Goal: Communication & Community: Answer question/provide support

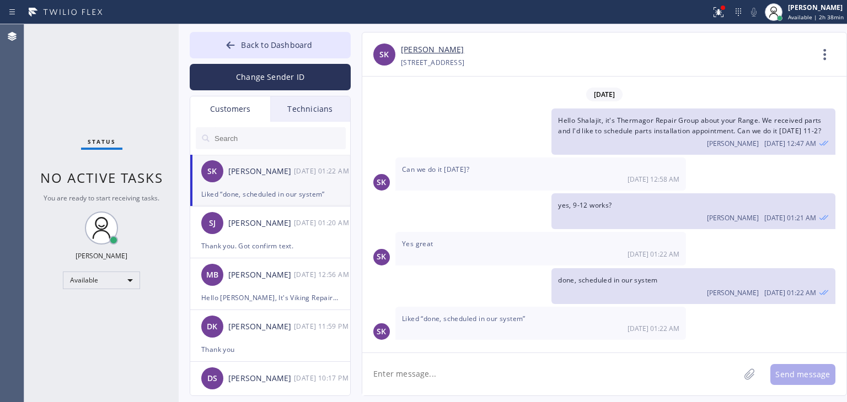
click at [309, 106] on div "Technicians" at bounding box center [310, 108] width 80 height 25
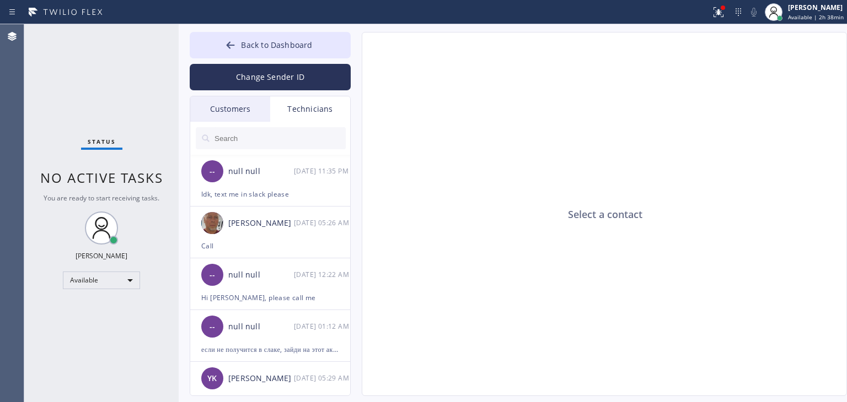
click at [244, 102] on div "Customers" at bounding box center [230, 108] width 80 height 25
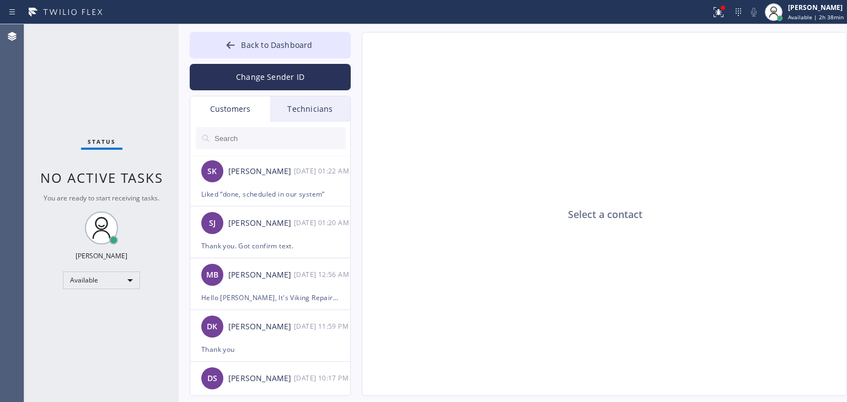
click at [258, 126] on div at bounding box center [270, 138] width 161 height 33
click at [257, 131] on input "text" at bounding box center [279, 138] width 132 height 22
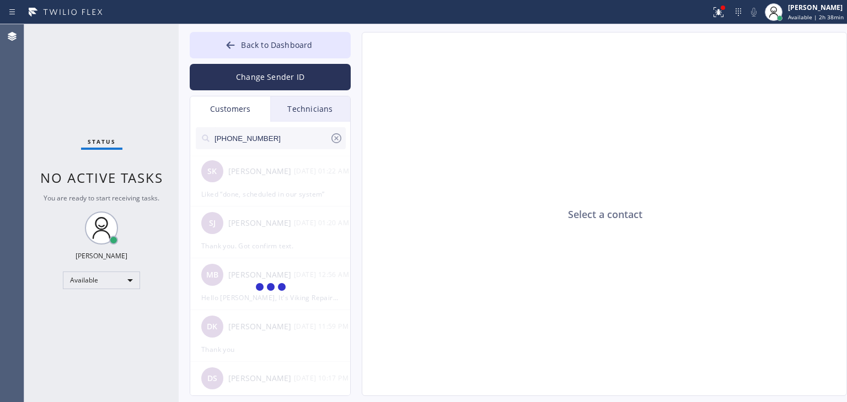
click at [268, 133] on input "[PHONE_NUMBER]" at bounding box center [271, 138] width 116 height 22
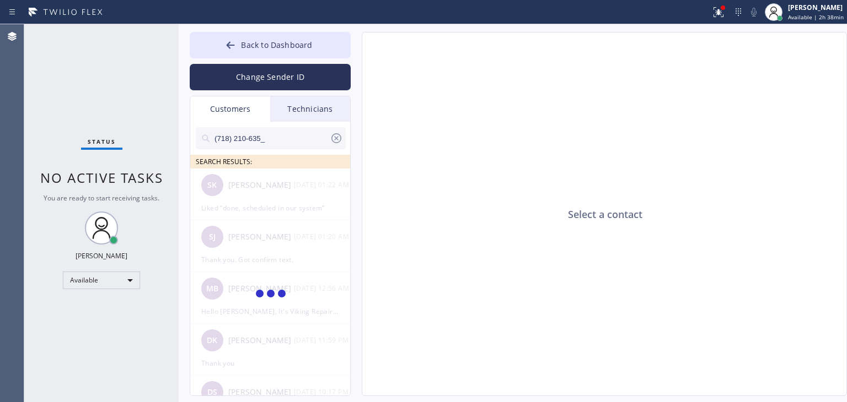
click at [268, 133] on input "(718) 210-635_" at bounding box center [271, 138] width 116 height 22
type input "(718) 210-635"
click at [282, 198] on div "BI [PERSON_NAME] --:--" at bounding box center [270, 185] width 161 height 33
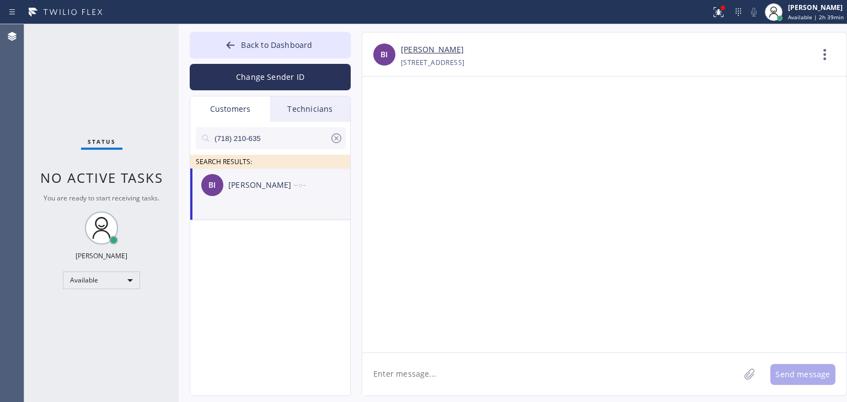
click at [426, 373] on textarea at bounding box center [550, 374] width 377 height 42
click at [669, 373] on textarea "Hello [PERSON_NAME], It's Subzero care online about your fridge. I'm sorry for …" at bounding box center [560, 374] width 397 height 42
click at [742, 374] on textarea "Hello [PERSON_NAME], It's Subzero care online about your fridge. I'm sorry for …" at bounding box center [560, 374] width 397 height 42
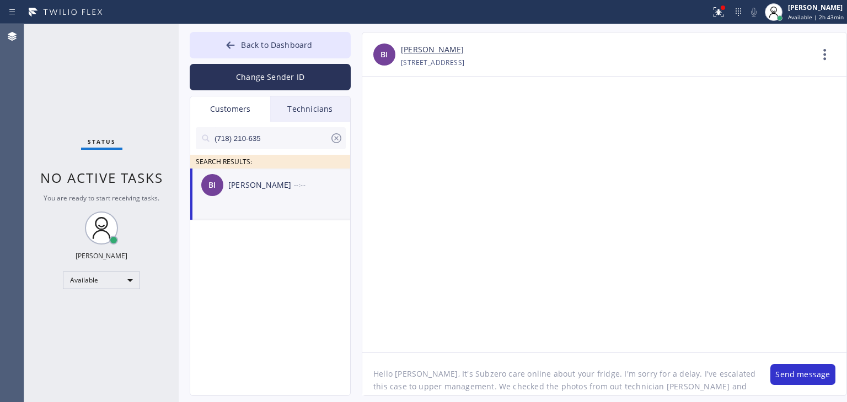
click at [674, 387] on textarea "Hello [PERSON_NAME], It's Subzero care online about your fridge. I'm sorry for …" at bounding box center [560, 374] width 397 height 42
click at [663, 387] on textarea "Hello [PERSON_NAME], It's Subzero care online about your fridge. I'm sorry for …" at bounding box center [560, 374] width 397 height 42
click at [558, 390] on textarea "Hello [PERSON_NAME], It's Subzero care online about your fridge. I'm sorry for …" at bounding box center [560, 374] width 397 height 42
click at [741, 380] on textarea "Hello [PERSON_NAME], It's Subzero care online about your fridge. I'm sorry for …" at bounding box center [560, 374] width 397 height 42
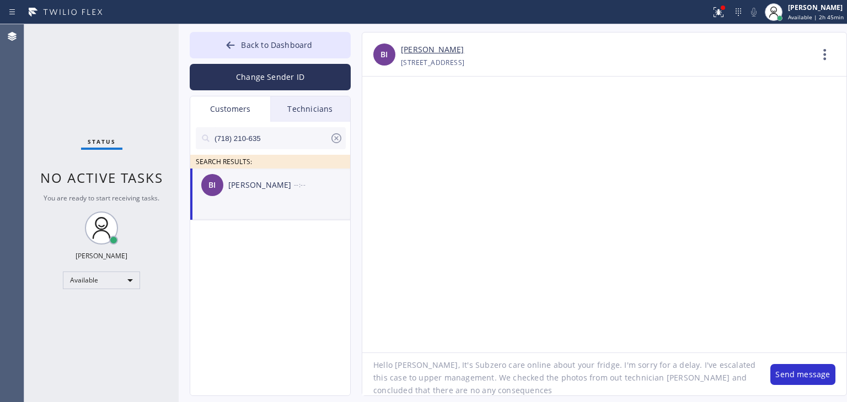
click at [716, 388] on textarea "Hello [PERSON_NAME], It's Subzero care online about your fridge. I'm sorry for …" at bounding box center [560, 374] width 397 height 42
click at [564, 393] on textarea "Hello [PERSON_NAME], It's Subzero care online about your fridge. I'm sorry for …" at bounding box center [560, 374] width 397 height 42
paste textarea "subsequent"
click at [611, 395] on textarea "Hello [PERSON_NAME], It's Subzero care online about your fridge. I'm sorry for …" at bounding box center [560, 374] width 397 height 42
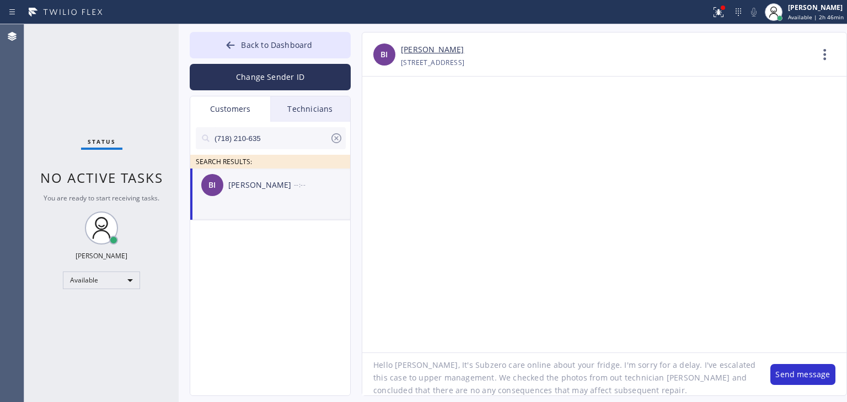
click at [611, 395] on textarea "Hello [PERSON_NAME], It's Subzero care online about your fridge. I'm sorry for …" at bounding box center [560, 374] width 397 height 42
click at [615, 393] on textarea "Hello [PERSON_NAME], It's Subzero care online about your fridge. I'm sorry for …" at bounding box center [560, 374] width 397 height 42
click at [724, 390] on textarea "Hello [PERSON_NAME], It's Subzero care online about your fridge. I'm sorry for …" at bounding box center [560, 374] width 397 height 42
click at [699, 391] on textarea "Hello [PERSON_NAME], It's Subzero care online about your fridge. I'm sorry for …" at bounding box center [560, 374] width 397 height 42
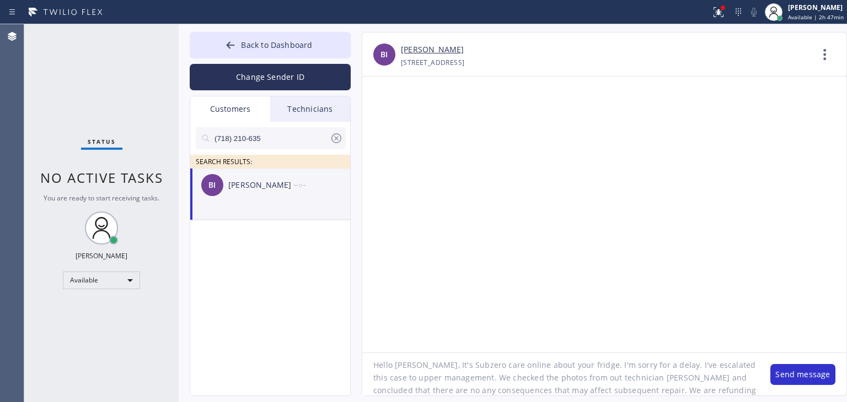
click at [708, 391] on textarea "Hello [PERSON_NAME], It's Subzero care online about your fridge. I'm sorry for …" at bounding box center [560, 374] width 397 height 42
click at [714, 391] on textarea "Hello [PERSON_NAME], It's Subzero care online about your fridge. I'm sorry for …" at bounding box center [560, 374] width 397 height 42
click at [459, 390] on textarea "Hello [PERSON_NAME], It's Subzero care online about your fridge. I'm sorry for …" at bounding box center [560, 374] width 397 height 42
click at [584, 393] on textarea "Hello [PERSON_NAME], It's Subzero care online about your fridge. I'm sorry for …" at bounding box center [560, 374] width 397 height 42
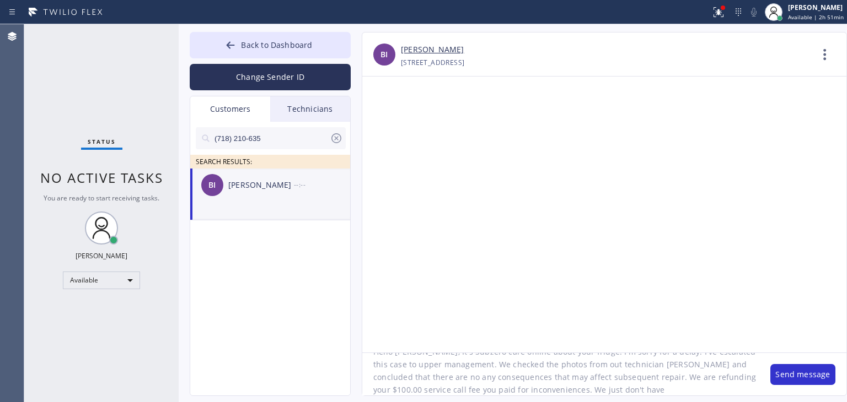
click at [581, 393] on textarea "Hello [PERSON_NAME], It's Subzero care online about your fridge. I'm sorry for …" at bounding box center [560, 374] width 397 height 42
click at [597, 392] on textarea "Hello [PERSON_NAME], It's Subzero care online about your fridge. I'm sorry for …" at bounding box center [560, 374] width 397 height 42
click at [567, 389] on textarea "Hello [PERSON_NAME], It's Subzero care online about your fridge. I'm sorry for …" at bounding box center [560, 374] width 397 height 42
click at [586, 387] on textarea "Hello [PERSON_NAME], It's Subzero care online about your fridge. I'm sorry for …" at bounding box center [560, 374] width 397 height 42
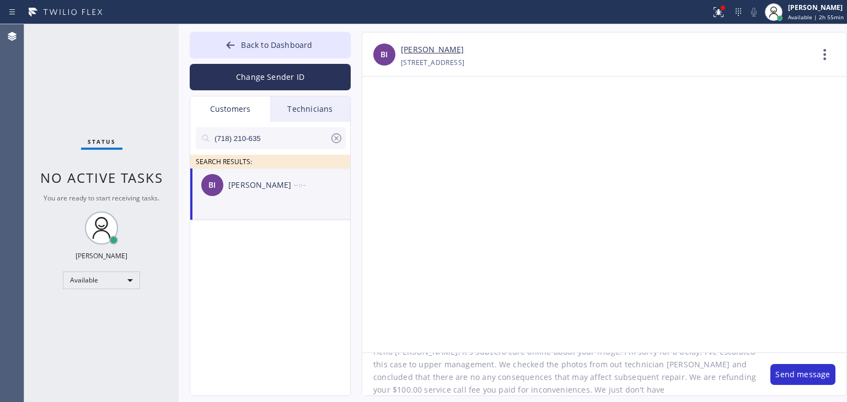
click at [579, 391] on textarea "Hello [PERSON_NAME], It's Subzero care online about your fridge. I'm sorry for …" at bounding box center [560, 374] width 397 height 42
click at [648, 390] on textarea "Hello [PERSON_NAME], It's Subzero care online about your fridge. I'm sorry for …" at bounding box center [560, 374] width 397 height 42
paste textarea "[DOMAIN_NAME]"
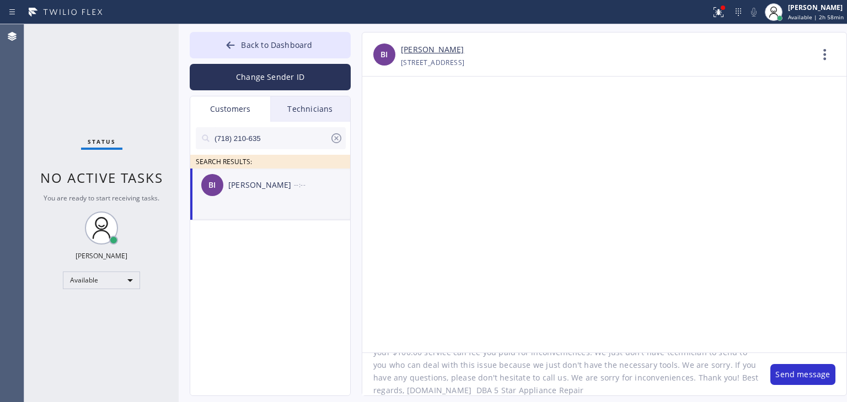
paste textarea "[DOMAIN_NAME]"
type textarea "Hello [PERSON_NAME], It's Subzero care online about your fridge. I'm sorry for …"
click at [279, 46] on span "Back to Dashboard" at bounding box center [276, 45] width 71 height 10
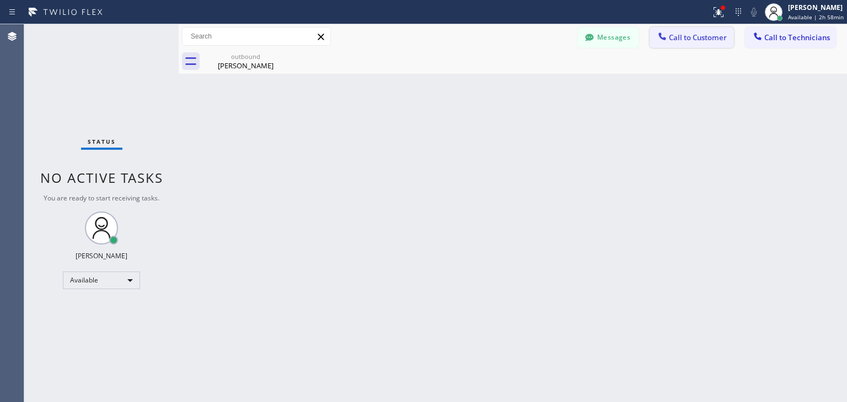
click at [676, 39] on span "Call to Customer" at bounding box center [698, 38] width 58 height 10
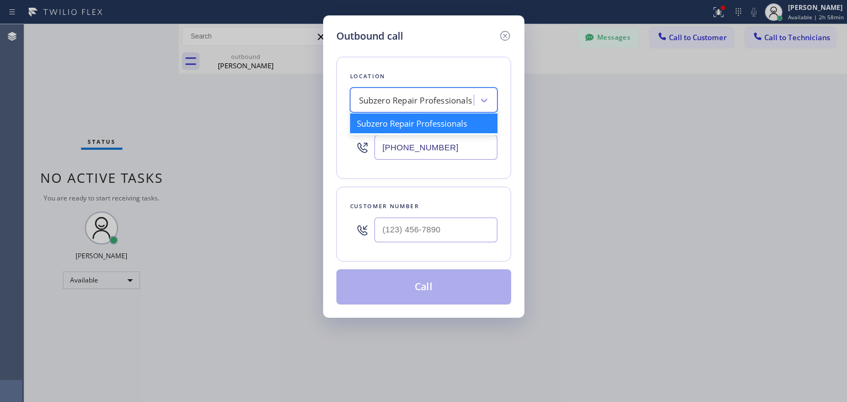
click at [468, 91] on div "Subzero Repair Professionals" at bounding box center [413, 100] width 120 height 19
paste input "[DOMAIN_NAME]"
type input "[DOMAIN_NAME]"
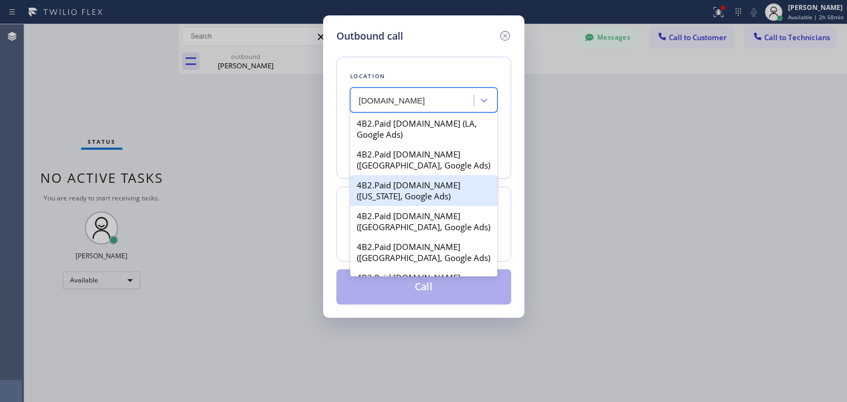
click at [417, 186] on div "4B2.Paid [DOMAIN_NAME] ([US_STATE], Google Ads)" at bounding box center [423, 190] width 147 height 31
type input "[PHONE_NUMBER]"
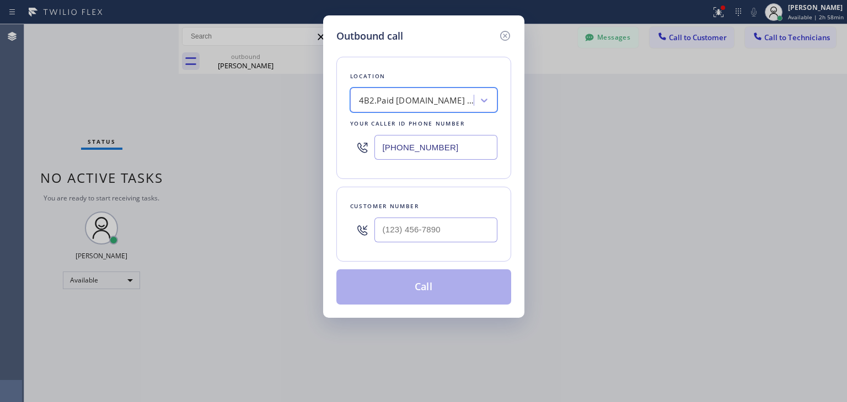
click at [457, 159] on input "[PHONE_NUMBER]" at bounding box center [435, 147] width 123 height 25
click at [501, 31] on icon at bounding box center [504, 35] width 13 height 13
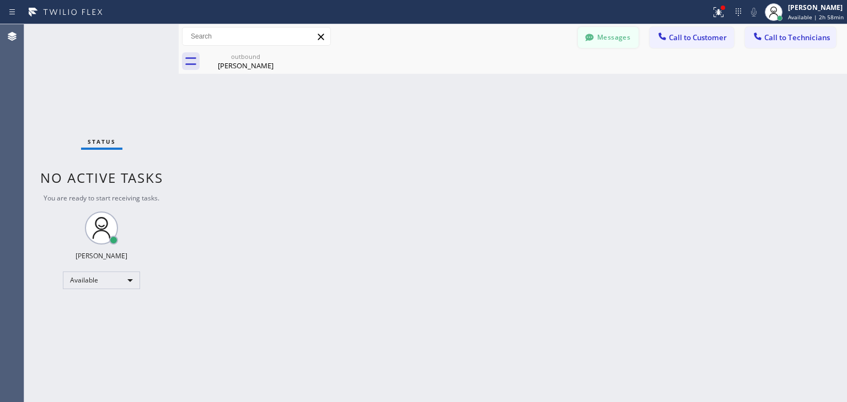
click at [586, 34] on icon at bounding box center [589, 37] width 11 height 11
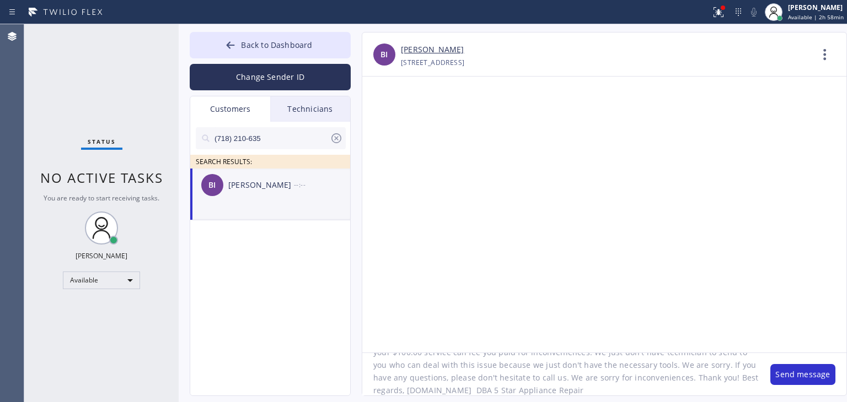
click at [512, 391] on textarea "Hello [PERSON_NAME], It's Subzero care online about your fridge. I'm sorry for …" at bounding box center [560, 374] width 397 height 42
paste textarea "[PHONE_NUMBER]"
type textarea "Hello [PERSON_NAME], It's Subzero care online about your fridge. I'm sorry for …"
click at [770, 372] on button "Send message" at bounding box center [802, 374] width 65 height 21
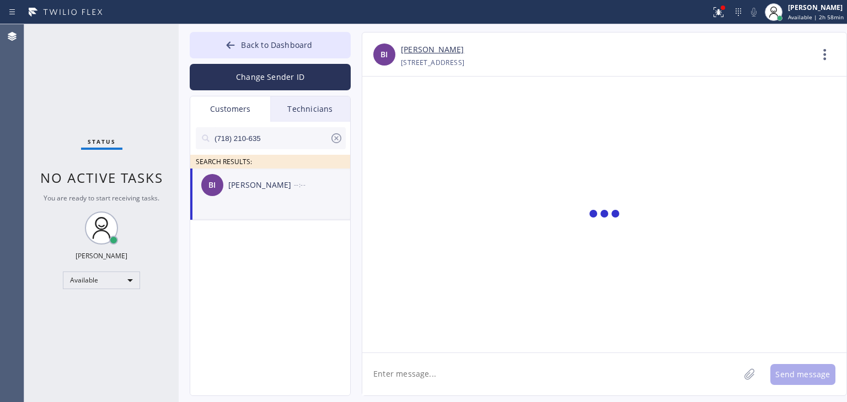
scroll to position [0, 0]
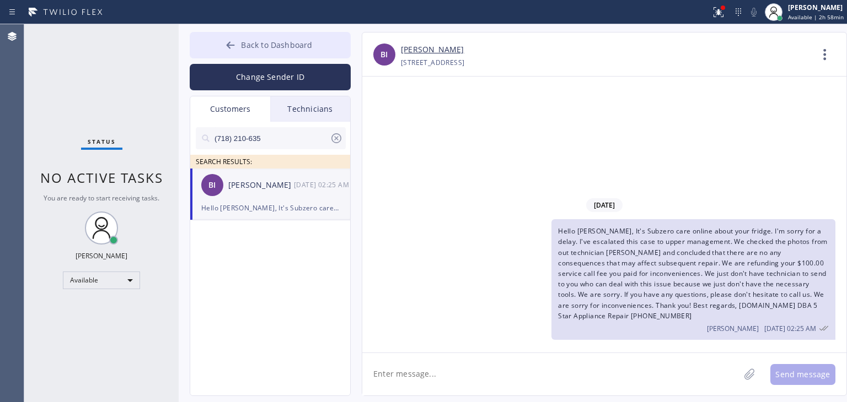
click at [265, 51] on button "Back to Dashboard" at bounding box center [270, 45] width 161 height 26
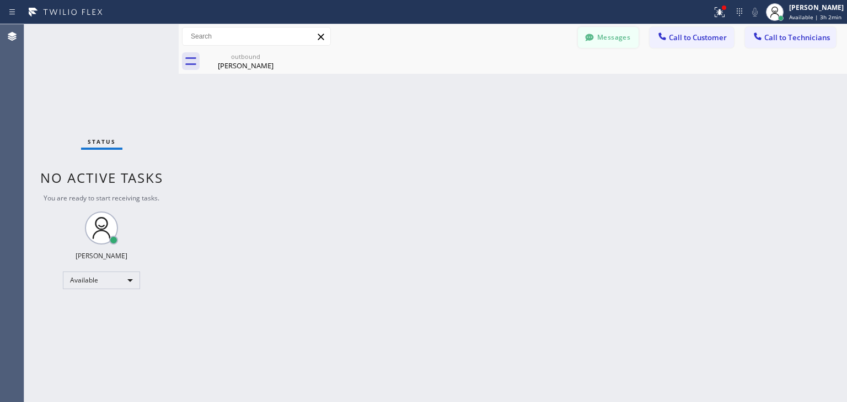
click at [611, 29] on button "Messages" at bounding box center [608, 37] width 61 height 21
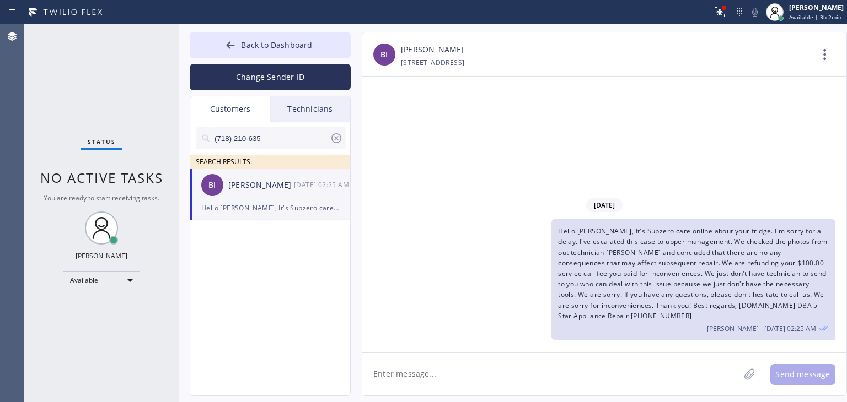
click at [585, 257] on span "Hello [PERSON_NAME], It's Subzero care online about your fridge. I'm sorry for …" at bounding box center [693, 274] width 270 height 94
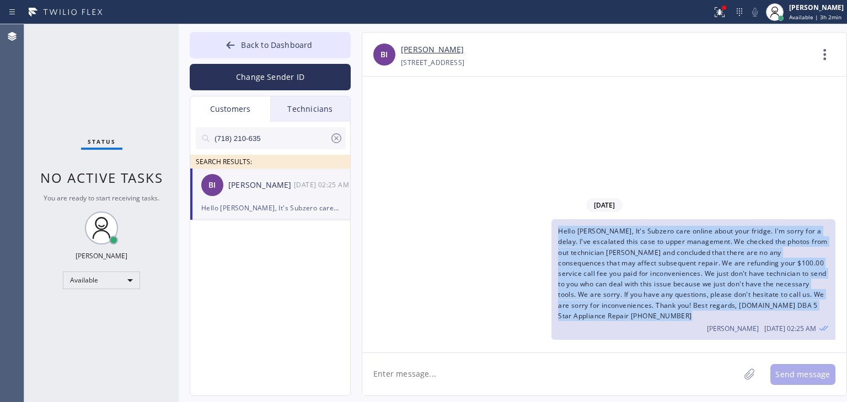
click at [585, 257] on span "Hello [PERSON_NAME], It's Subzero care online about your fridge. I'm sorry for …" at bounding box center [693, 274] width 270 height 94
copy span "Hello [PERSON_NAME], It's Subzero care online about your fridge. I'm sorry for …"
click at [266, 48] on span "Back to Dashboard" at bounding box center [276, 45] width 71 height 10
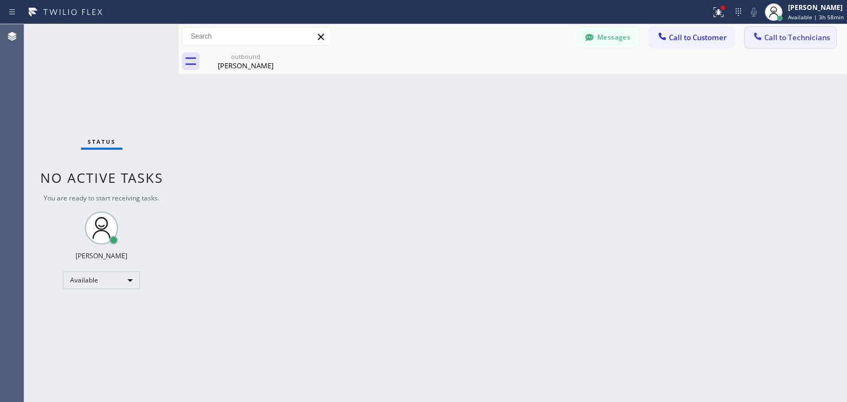
click at [802, 31] on button "Call to Technicians" at bounding box center [790, 37] width 91 height 21
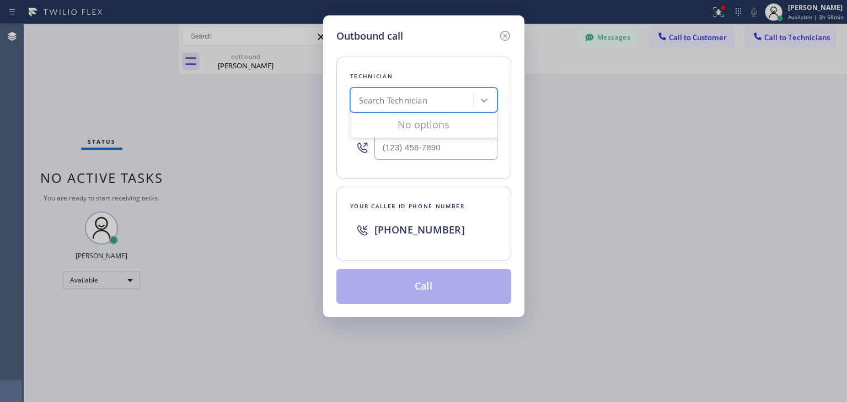
click at [421, 111] on div "Search Technician" at bounding box center [423, 100] width 147 height 25
type input "a"
type input "[PERSON_NAME]"
click at [426, 116] on div "[PERSON_NAME]" at bounding box center [423, 124] width 147 height 20
type input "[PHONE_NUMBER]"
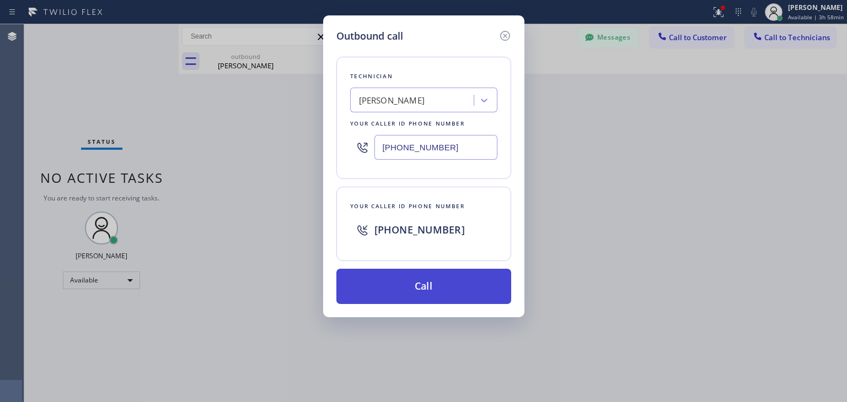
click at [419, 285] on button "Call" at bounding box center [423, 286] width 175 height 35
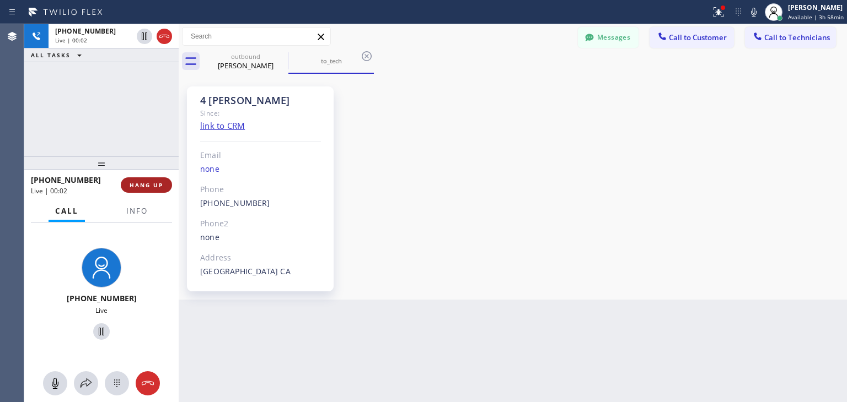
click at [153, 186] on span "HANG UP" at bounding box center [147, 185] width 34 height 8
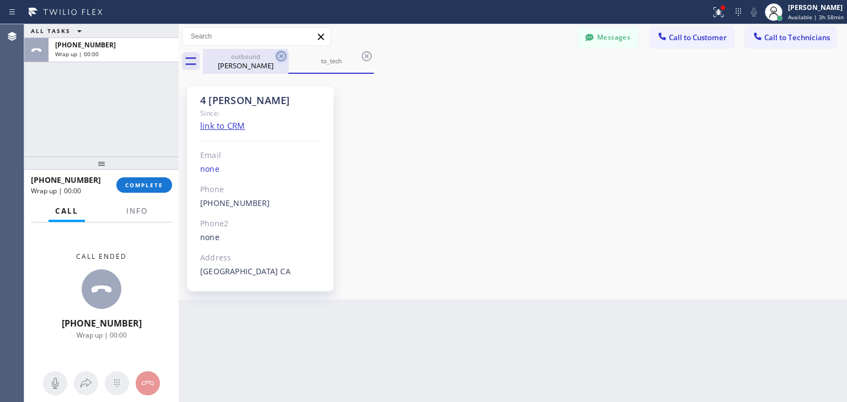
click at [287, 51] on icon at bounding box center [280, 56] width 13 height 13
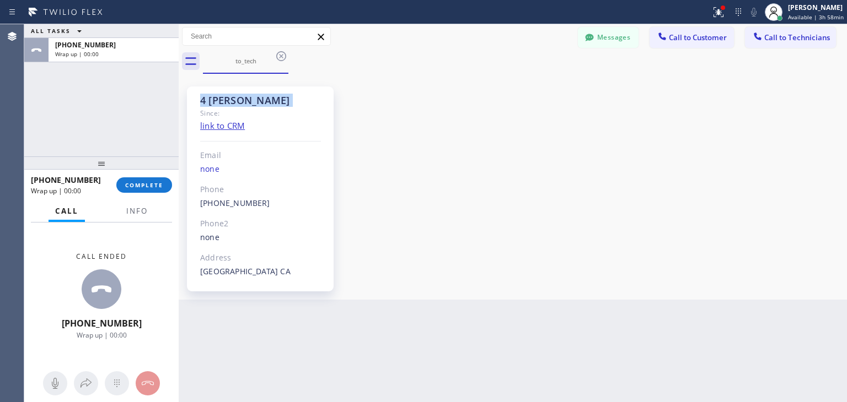
click at [287, 51] on icon at bounding box center [280, 56] width 13 height 13
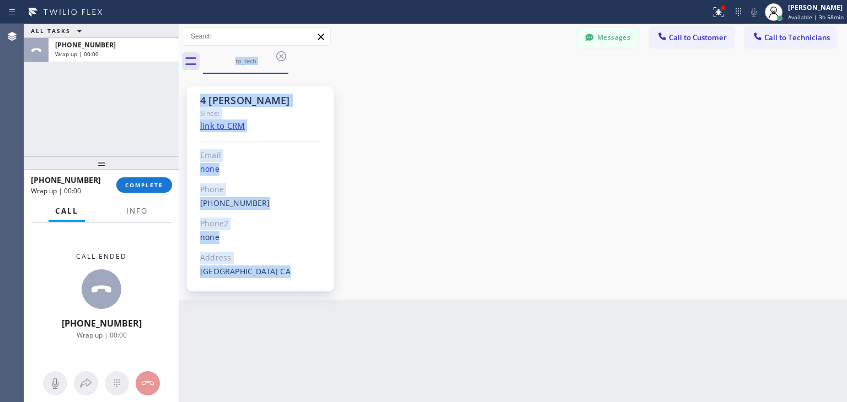
click at [287, 51] on div "to_tech" at bounding box center [525, 61] width 644 height 25
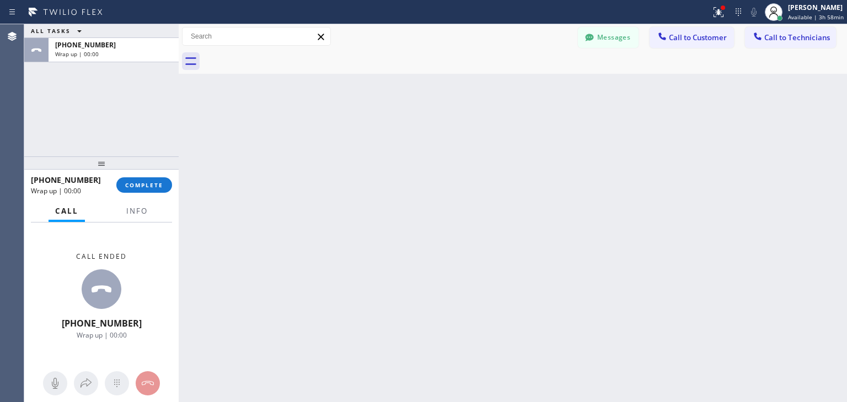
click at [287, 51] on div at bounding box center [525, 61] width 644 height 25
click at [125, 188] on span "COMPLETE" at bounding box center [144, 185] width 38 height 8
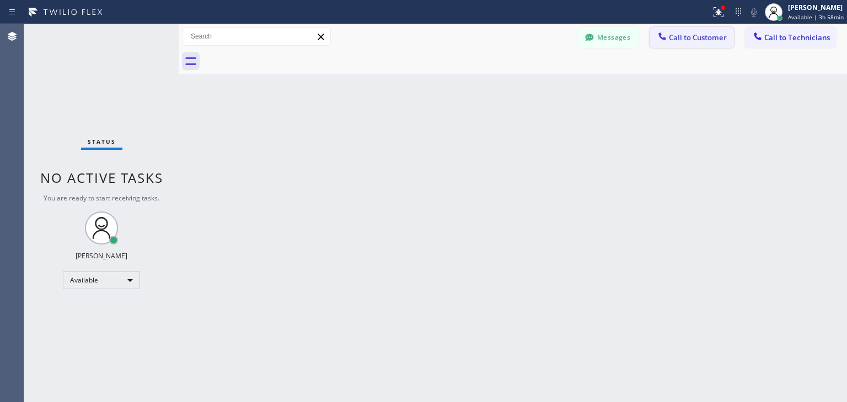
click at [711, 37] on span "Call to Customer" at bounding box center [698, 38] width 58 height 10
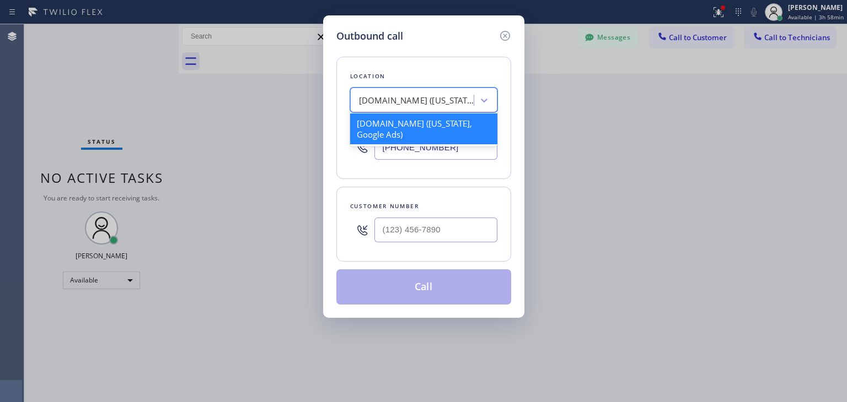
click at [395, 91] on div "[DOMAIN_NAME] ([US_STATE], Google Ads)" at bounding box center [413, 100] width 120 height 19
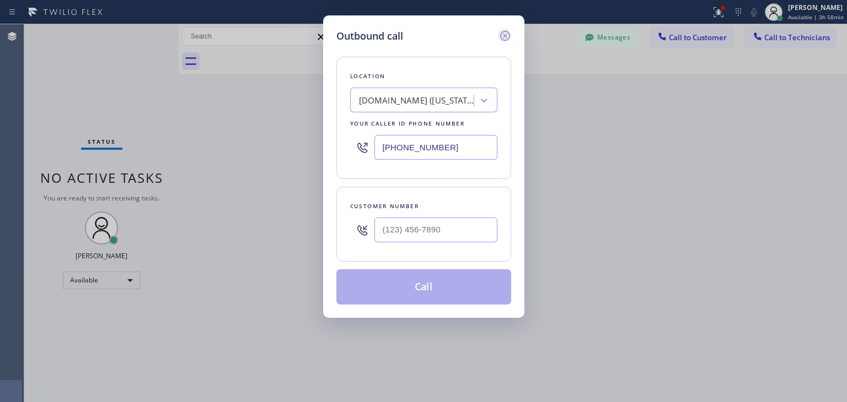
click at [510, 41] on icon at bounding box center [504, 35] width 13 height 13
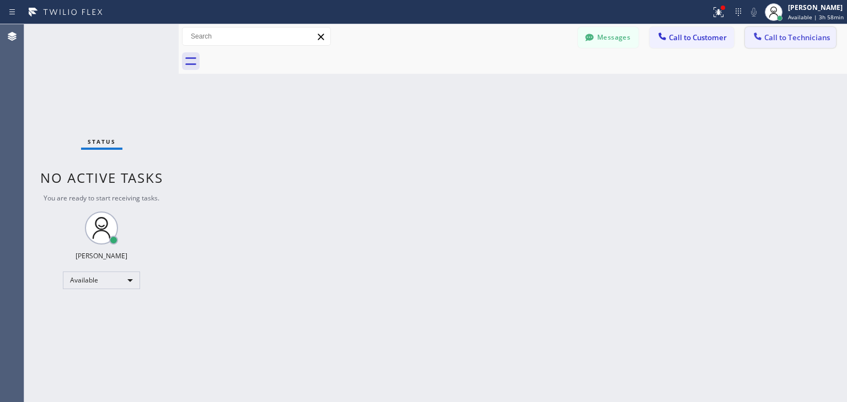
click at [800, 35] on span "Call to Technicians" at bounding box center [797, 38] width 66 height 10
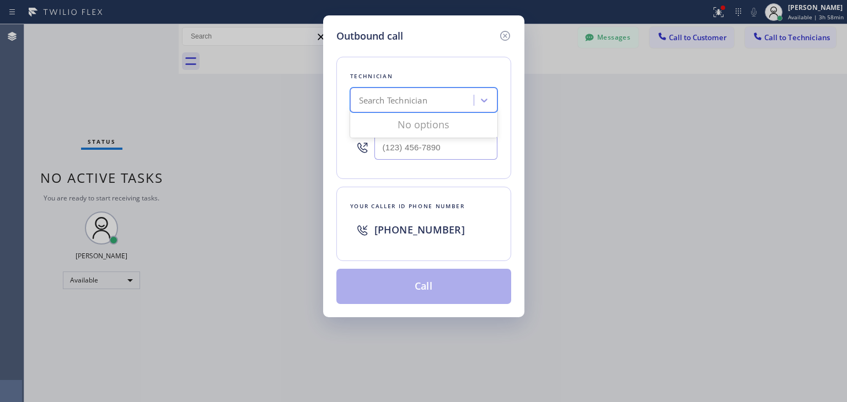
click at [392, 104] on div "Search Technician" at bounding box center [393, 100] width 68 height 13
type input "[PERSON_NAME]"
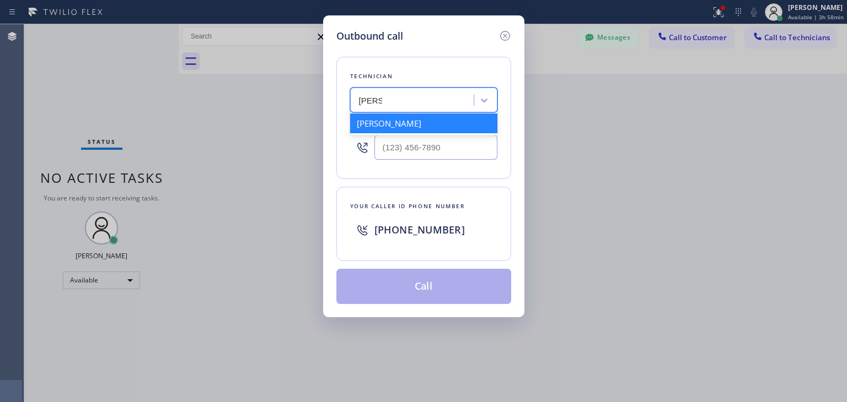
click at [411, 125] on div "[PERSON_NAME]" at bounding box center [423, 124] width 147 height 20
type input "[PHONE_NUMBER]"
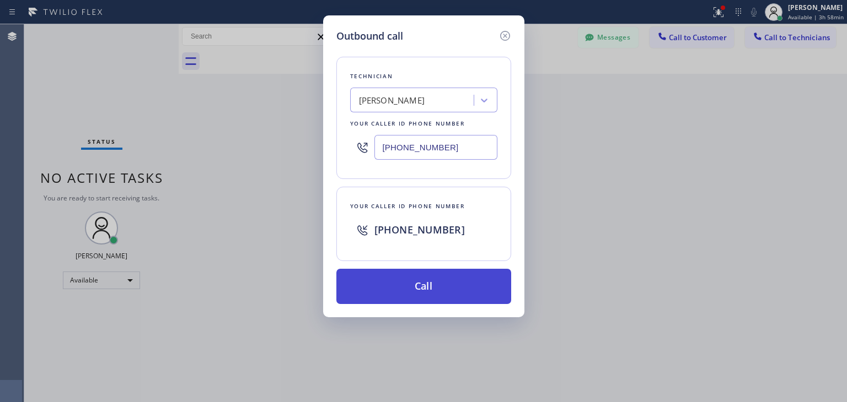
click at [409, 283] on button "Call" at bounding box center [423, 286] width 175 height 35
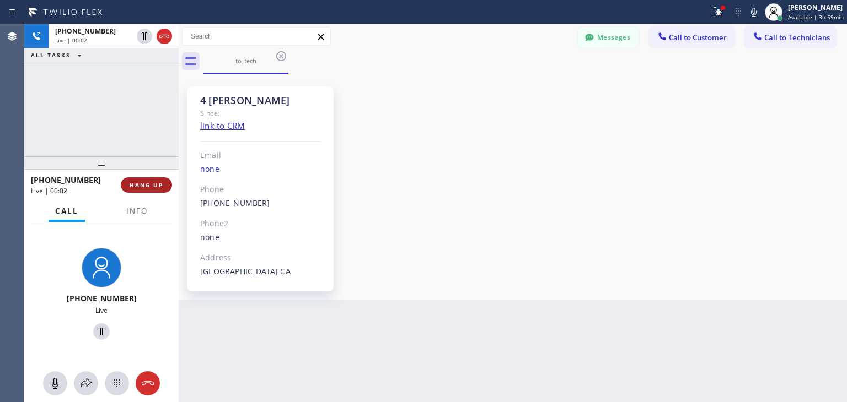
click at [150, 179] on div "[PHONE_NUMBER] Live | 00:02 HANG UP" at bounding box center [101, 185] width 141 height 29
click at [150, 179] on button "HANG UP" at bounding box center [146, 184] width 51 height 15
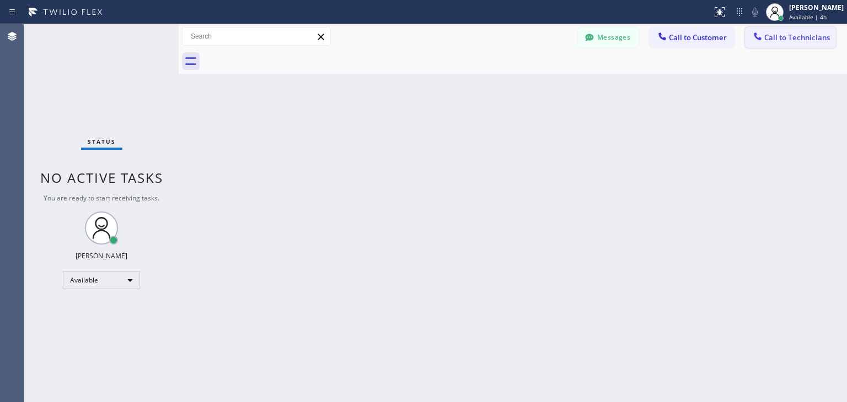
click at [795, 31] on button "Call to Technicians" at bounding box center [790, 37] width 91 height 21
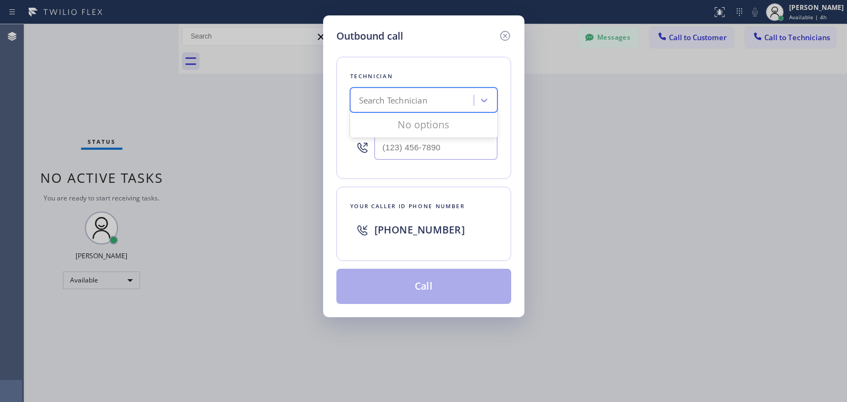
click at [454, 92] on div "Search Technician" at bounding box center [413, 100] width 120 height 19
type input "[PERSON_NAME]"
click at [434, 118] on div "[PERSON_NAME]" at bounding box center [423, 124] width 147 height 20
type input "[PHONE_NUMBER]"
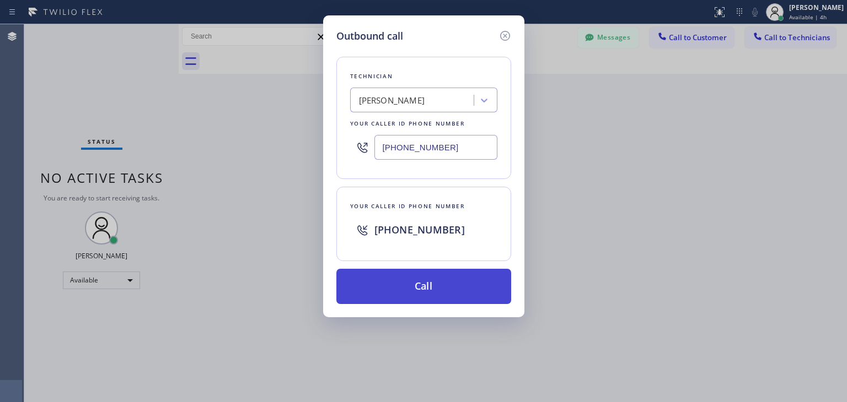
click at [428, 269] on button "Call" at bounding box center [423, 286] width 175 height 35
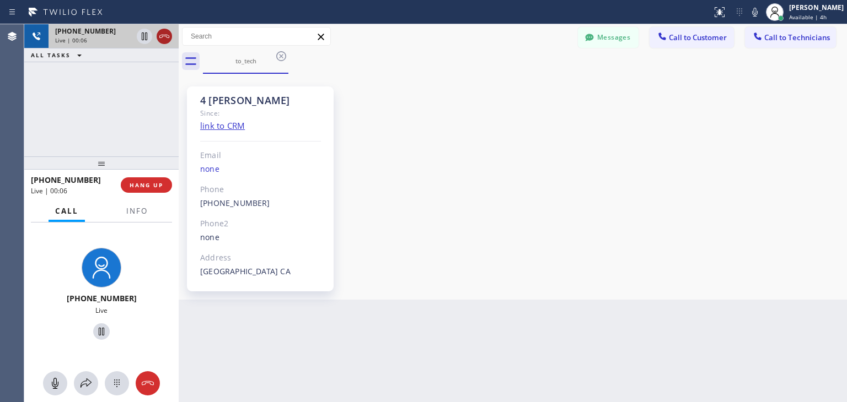
click at [158, 36] on icon at bounding box center [164, 36] width 13 height 13
click at [146, 184] on span "HANG UP" at bounding box center [147, 185] width 34 height 8
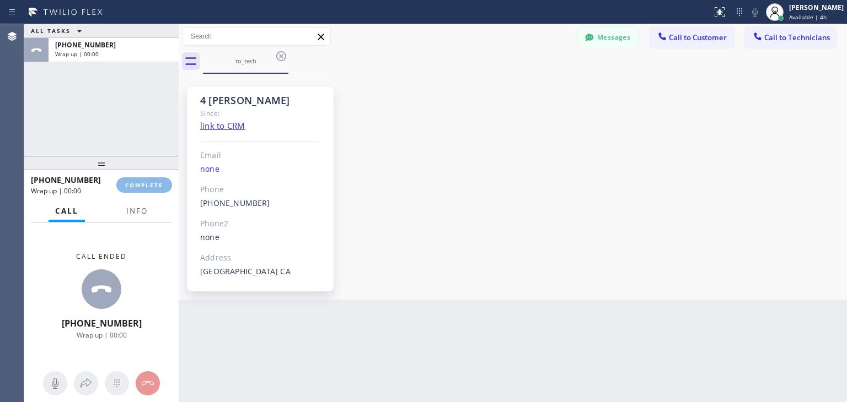
click at [639, 39] on div "ALL TASKS ALL TASKS ACTIVE TASKS TASKS IN WRAP UP +18182704540 Wrap up | 00:00 …" at bounding box center [435, 213] width 822 height 378
drag, startPoint x: 756, startPoint y: 39, endPoint x: 385, endPoint y: 88, distance: 374.1
click at [385, 88] on div "Back to Dashboard Change Sender ID Customers Technicians BI Ben Ily 09/27 02:25…" at bounding box center [513, 213] width 668 height 378
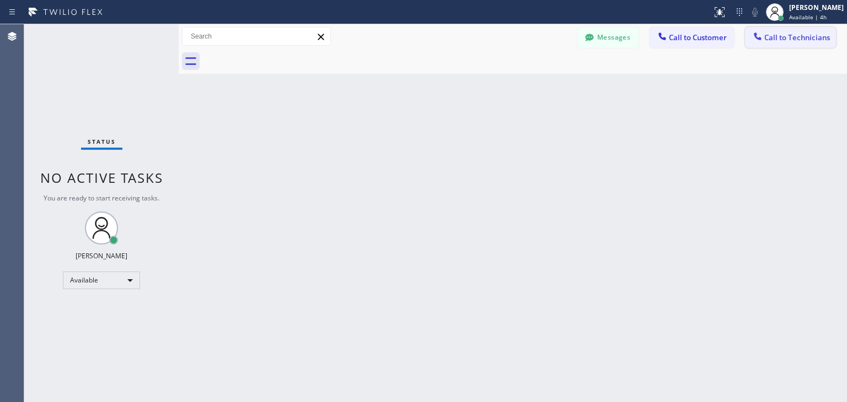
click at [813, 38] on span "Call to Technicians" at bounding box center [797, 38] width 66 height 10
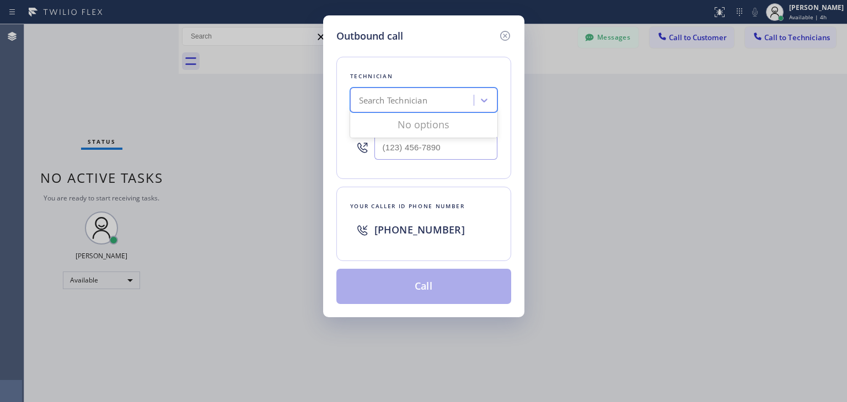
click at [433, 89] on div "Search Technician" at bounding box center [423, 100] width 147 height 25
type input "andrew s"
click at [445, 127] on div "Andrey Slyusar" at bounding box center [423, 124] width 147 height 20
type input "(818) 461-2169"
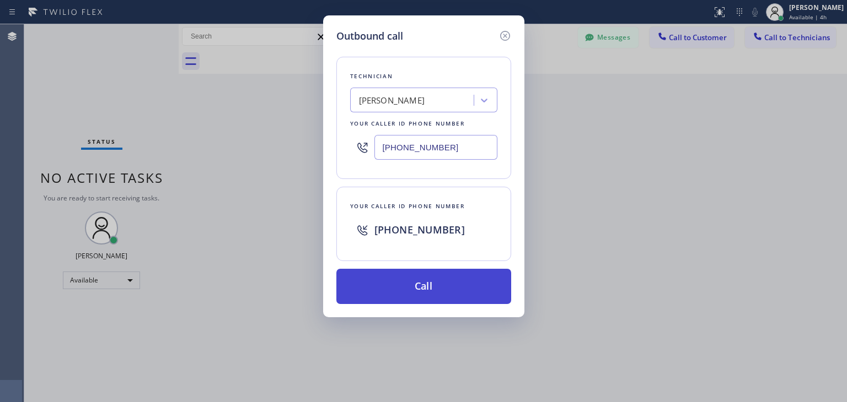
click at [424, 281] on button "Call" at bounding box center [423, 286] width 175 height 35
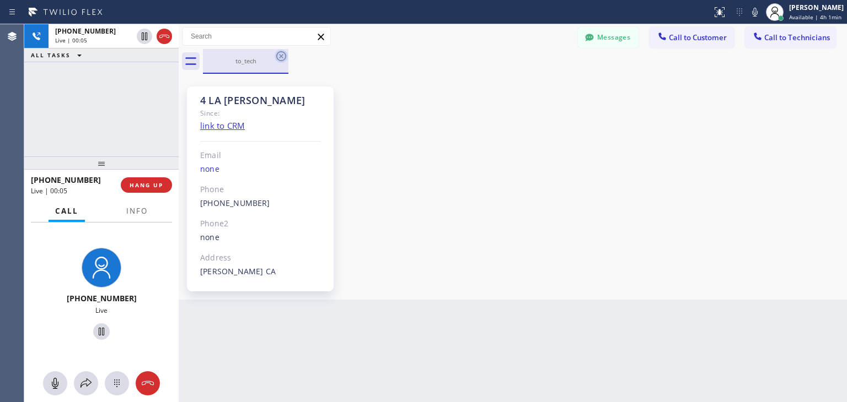
click at [277, 61] on icon at bounding box center [280, 56] width 13 height 13
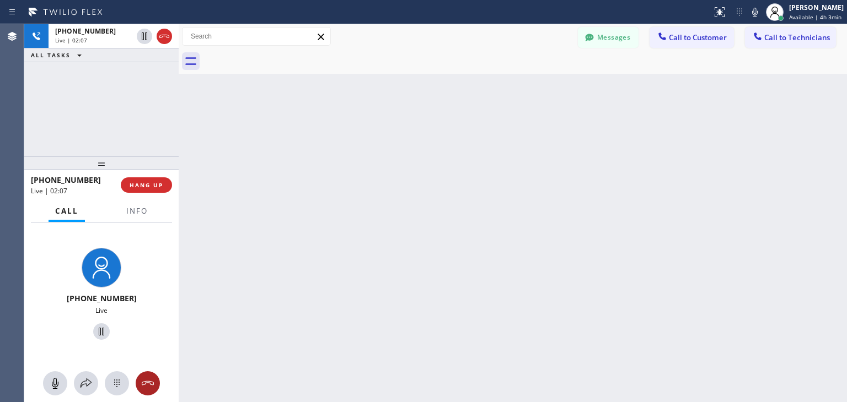
click at [150, 381] on icon at bounding box center [147, 383] width 13 height 13
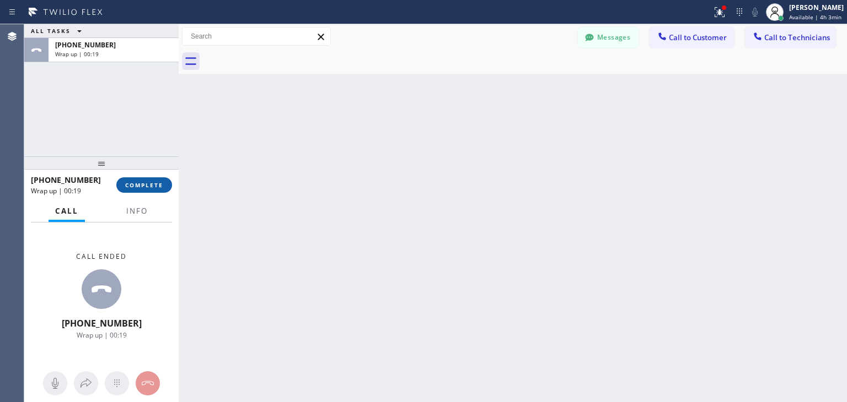
click at [157, 181] on span "COMPLETE" at bounding box center [144, 185] width 38 height 8
click at [755, 36] on icon at bounding box center [756, 36] width 7 height 7
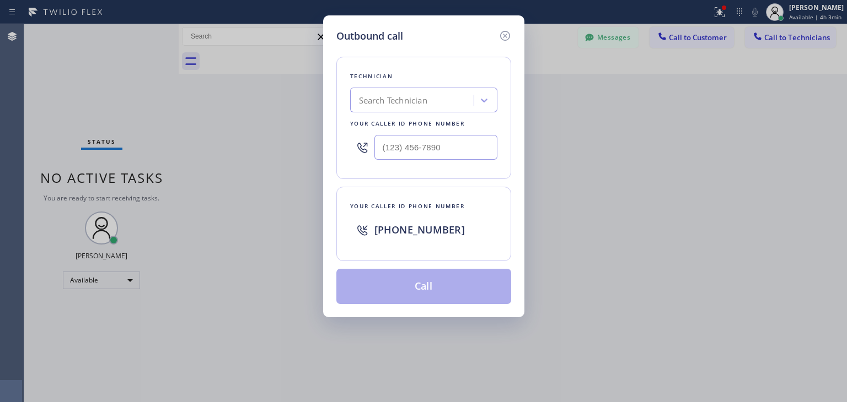
click at [420, 116] on div "Technician Search Technician Your caller id phone number" at bounding box center [423, 118] width 175 height 122
click at [432, 109] on div "Search Technician" at bounding box center [413, 100] width 120 height 19
type input "T"
type input "Sargis"
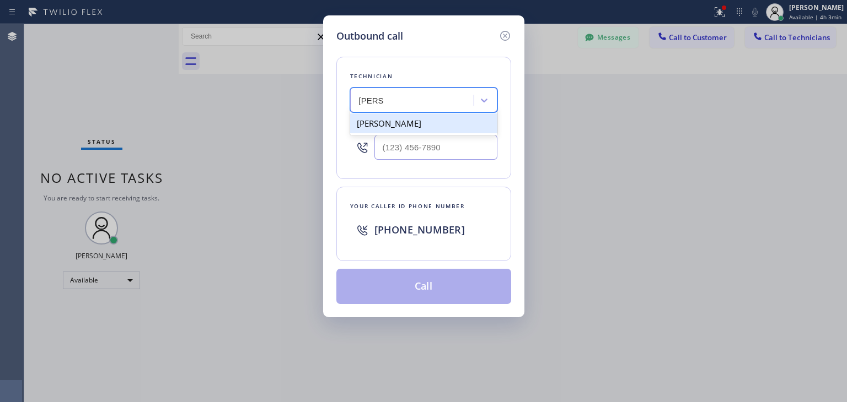
click at [425, 119] on div "[PERSON_NAME]" at bounding box center [423, 124] width 147 height 20
click at [432, 103] on div "Search Technician" at bounding box center [413, 100] width 120 height 19
type input "[PERSON_NAME]"
click at [417, 127] on div "[PERSON_NAME]" at bounding box center [423, 124] width 147 height 20
type input "[PHONE_NUMBER]"
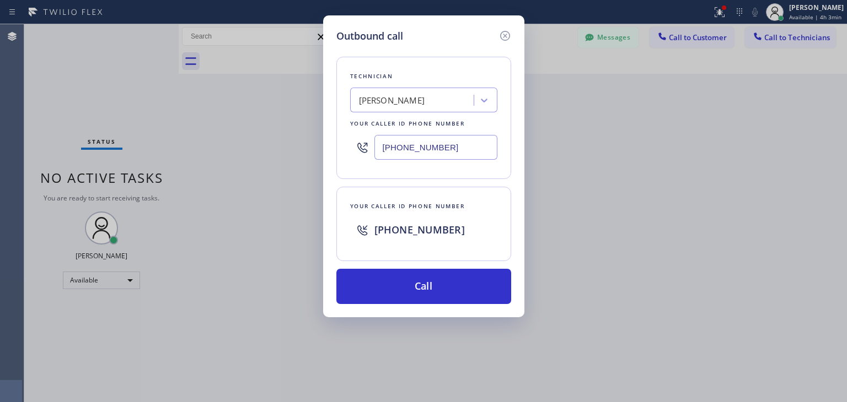
click at [418, 265] on div "Technician Sargis Abrahamyan Your caller id phone number (818) 270-4540 Your ca…" at bounding box center [423, 174] width 175 height 261
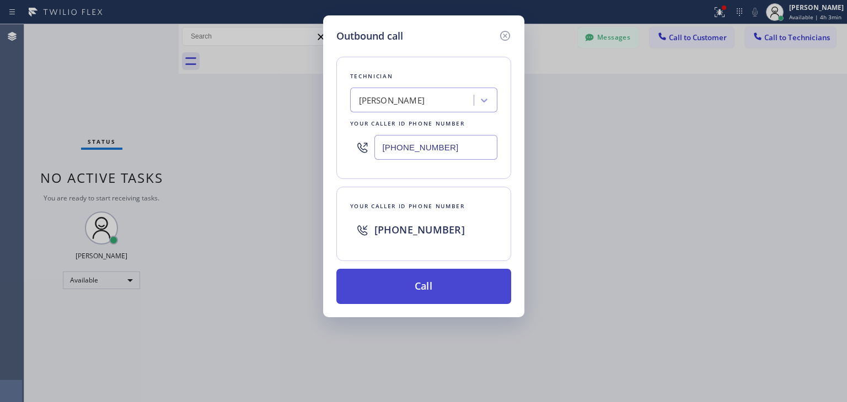
click at [418, 276] on button "Call" at bounding box center [423, 286] width 175 height 35
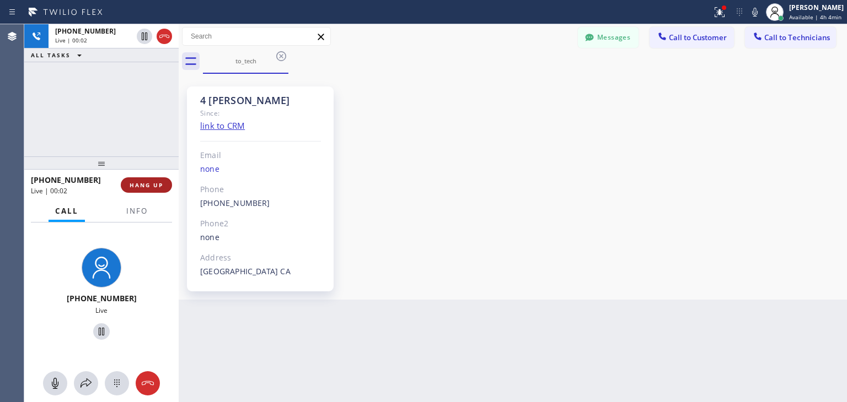
click at [147, 190] on button "HANG UP" at bounding box center [146, 184] width 51 height 15
click at [602, 402] on html "Status report Issue detected This issue could affect your workflow. Please cont…" at bounding box center [423, 201] width 847 height 402
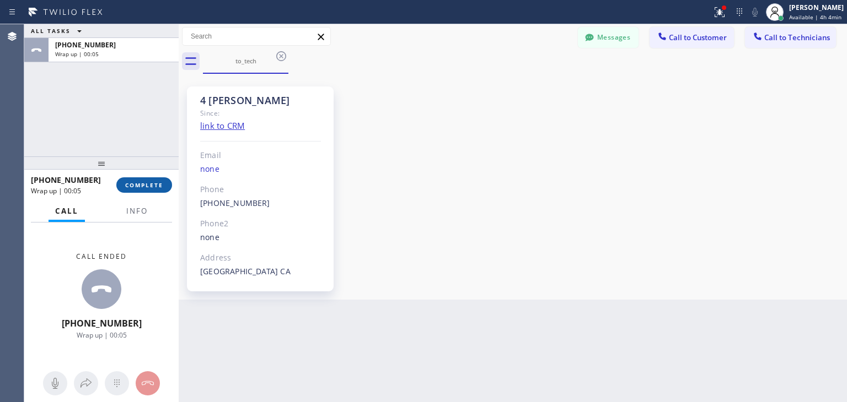
click at [149, 179] on button "COMPLETE" at bounding box center [144, 184] width 56 height 15
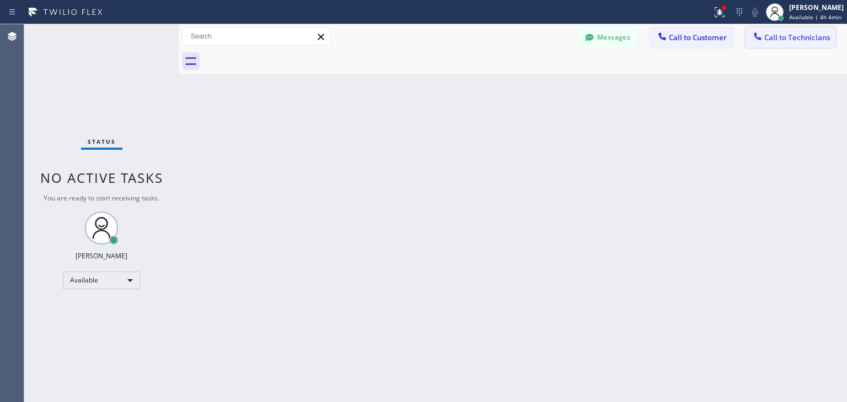
click at [806, 40] on span "Call to Technicians" at bounding box center [797, 38] width 66 height 10
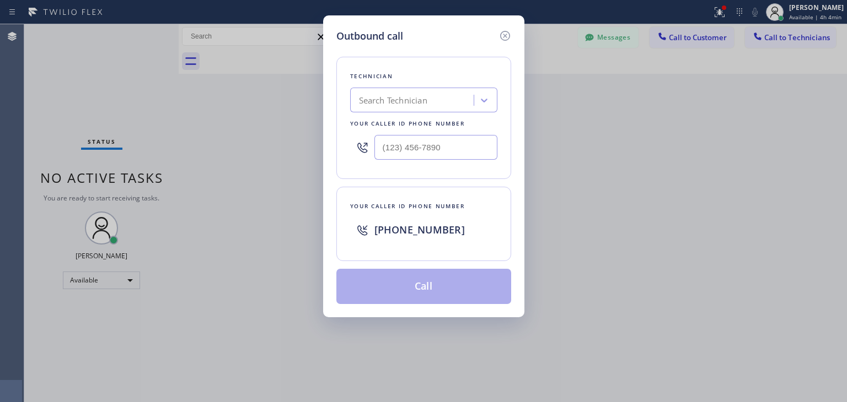
drag, startPoint x: 414, startPoint y: 240, endPoint x: 431, endPoint y: 230, distance: 19.5
click at [431, 230] on div "[PHONE_NUMBER]" at bounding box center [423, 229] width 147 height 35
click at [431, 230] on span "[PHONE_NUMBER]" at bounding box center [419, 229] width 90 height 13
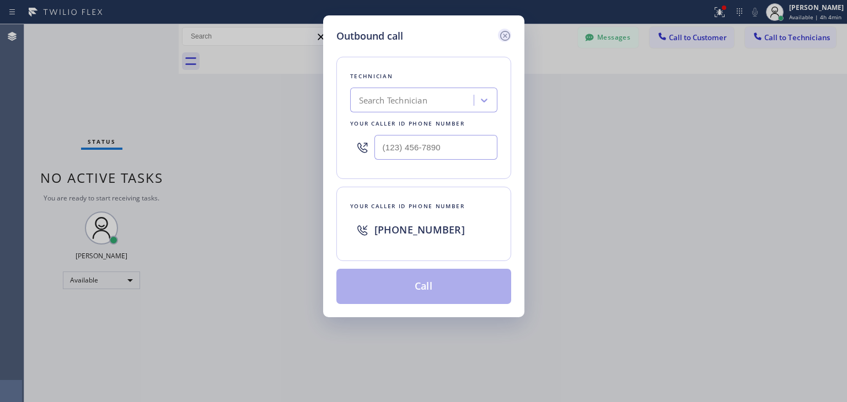
click at [503, 34] on icon at bounding box center [504, 35] width 13 height 13
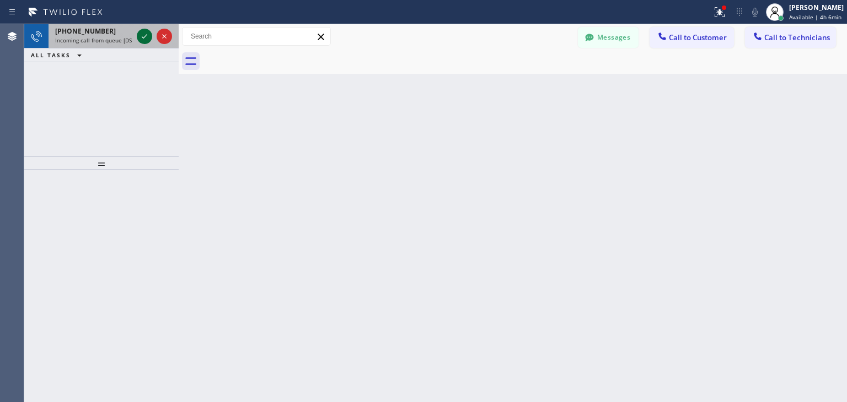
click at [148, 39] on icon at bounding box center [144, 36] width 13 height 13
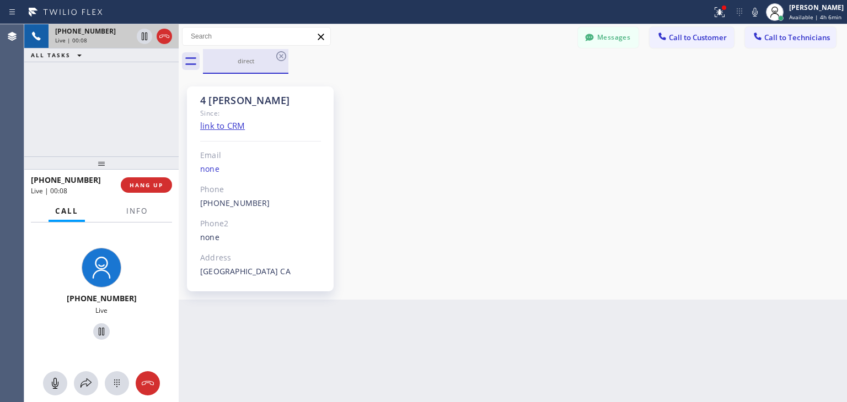
click at [271, 58] on div "direct" at bounding box center [245, 61] width 83 height 8
click at [287, 52] on icon at bounding box center [280, 56] width 13 height 13
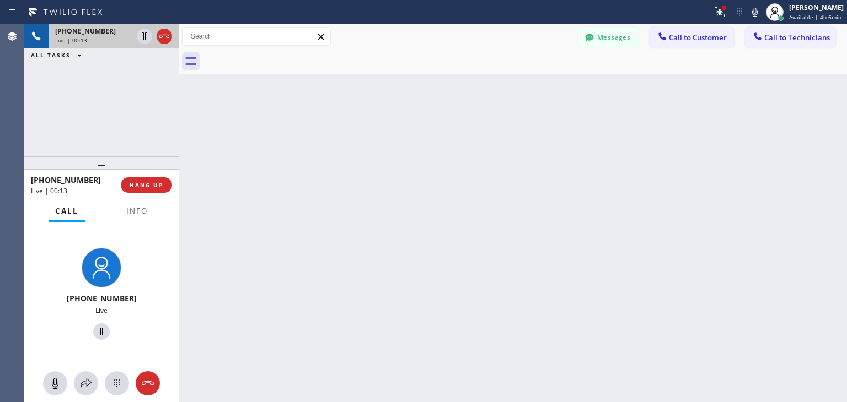
click at [455, 111] on div "Back to Dashboard Change Sender ID Customers Technicians BI Ben Ily 09/27 02:25…" at bounding box center [513, 213] width 668 height 378
click at [157, 187] on span "HANG UP" at bounding box center [147, 185] width 34 height 8
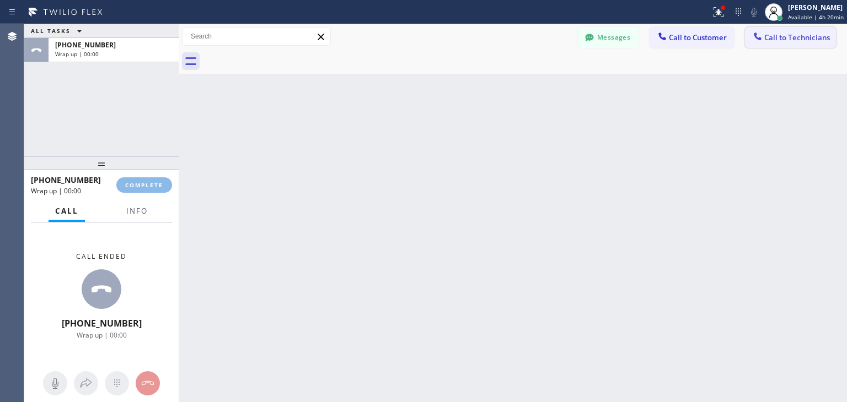
drag, startPoint x: 779, startPoint y: 20, endPoint x: 776, endPoint y: 41, distance: 20.7
click at [776, 41] on div "Status report Issues detected These issues could affect your workflow. Please c…" at bounding box center [423, 201] width 847 height 402
click at [776, 41] on span "Call to Technicians" at bounding box center [797, 38] width 66 height 10
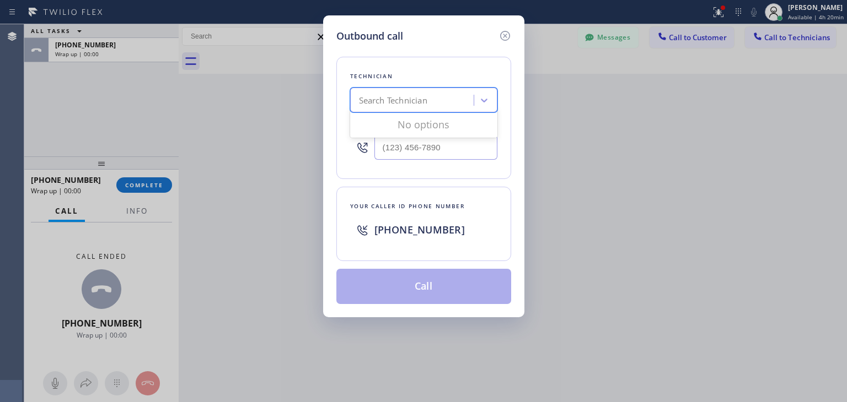
click at [398, 98] on div "Search Technician" at bounding box center [393, 100] width 68 height 13
type input "artak"
click at [395, 117] on div "Artak Mkhitaryan" at bounding box center [423, 124] width 147 height 20
type input "(818) 915-6596"
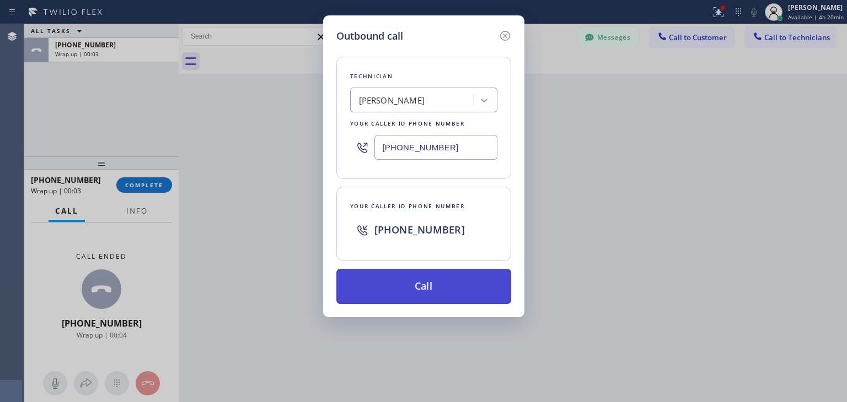
click at [405, 277] on button "Call" at bounding box center [423, 286] width 175 height 35
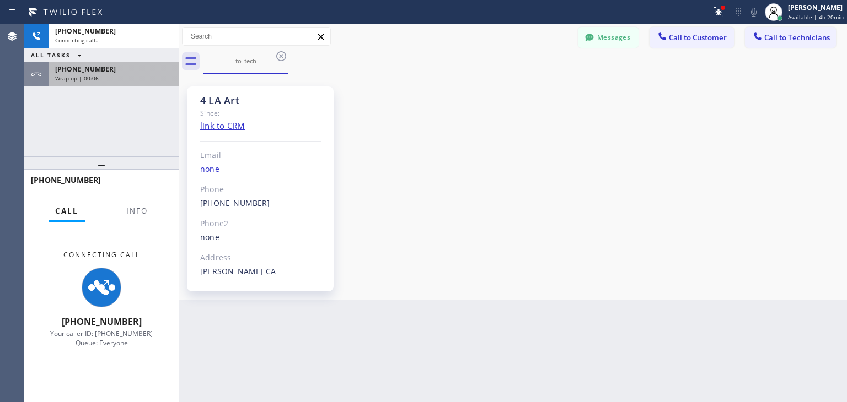
click at [137, 68] on div "[PHONE_NUMBER]" at bounding box center [113, 68] width 117 height 9
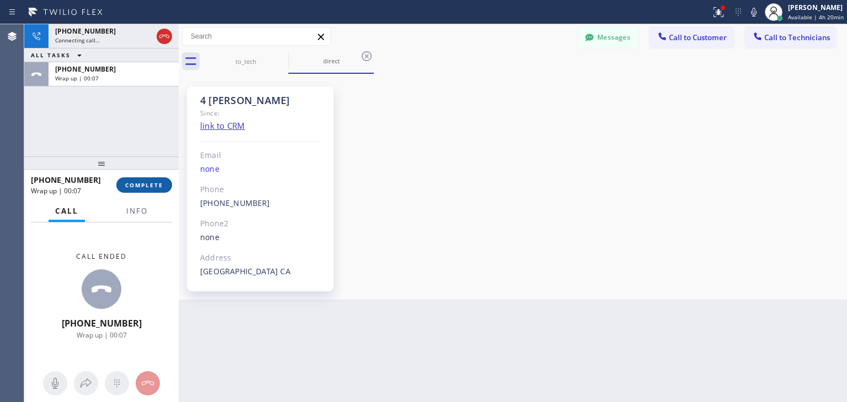
click at [161, 186] on span "COMPLETE" at bounding box center [144, 185] width 38 height 8
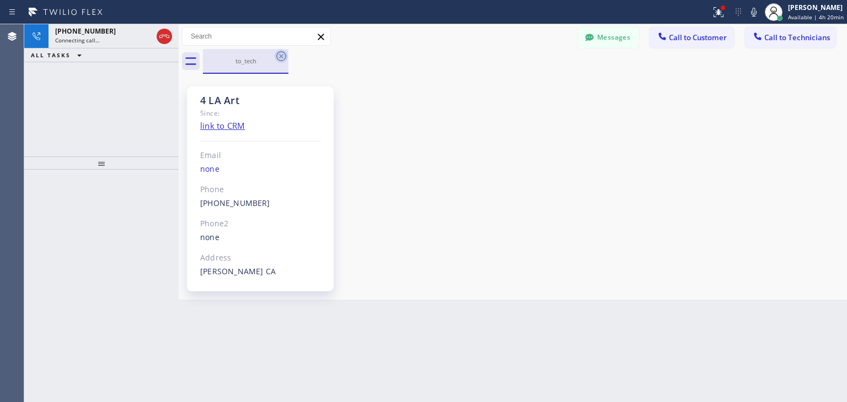
click at [282, 55] on icon at bounding box center [281, 56] width 10 height 10
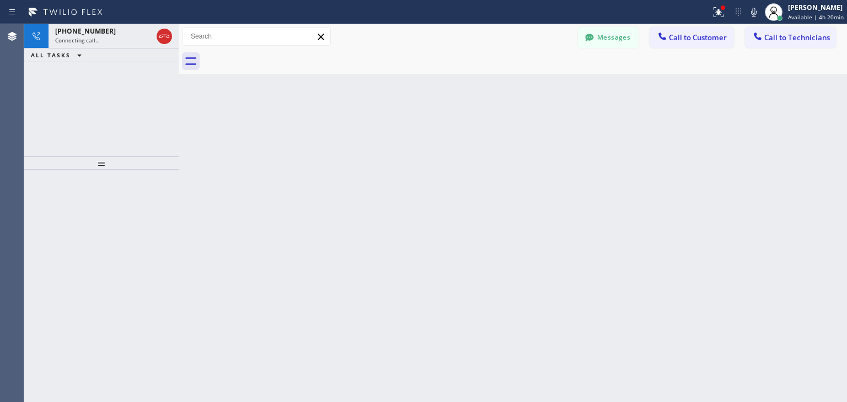
click at [282, 55] on div at bounding box center [525, 61] width 644 height 25
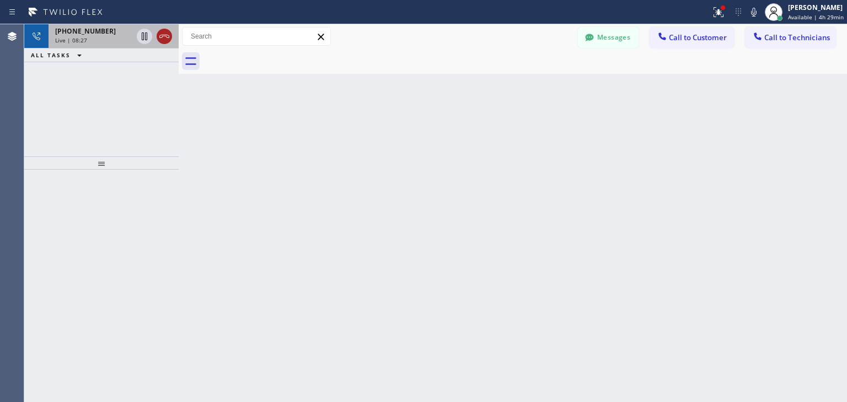
click at [165, 38] on icon at bounding box center [164, 36] width 13 height 13
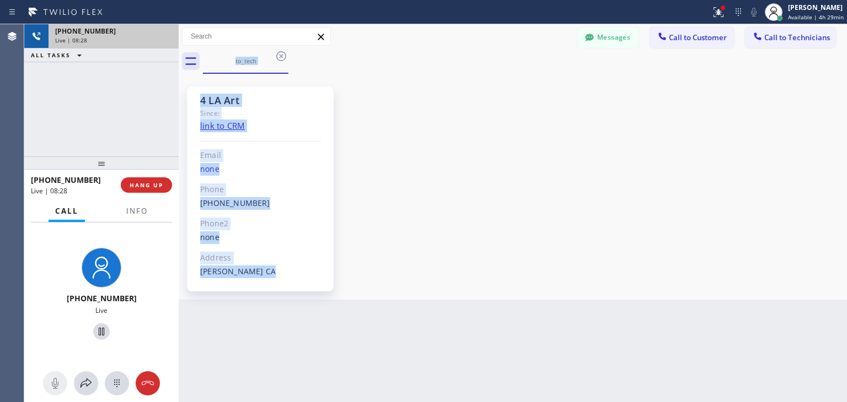
click at [165, 38] on div "Live | 08:28" at bounding box center [113, 40] width 117 height 8
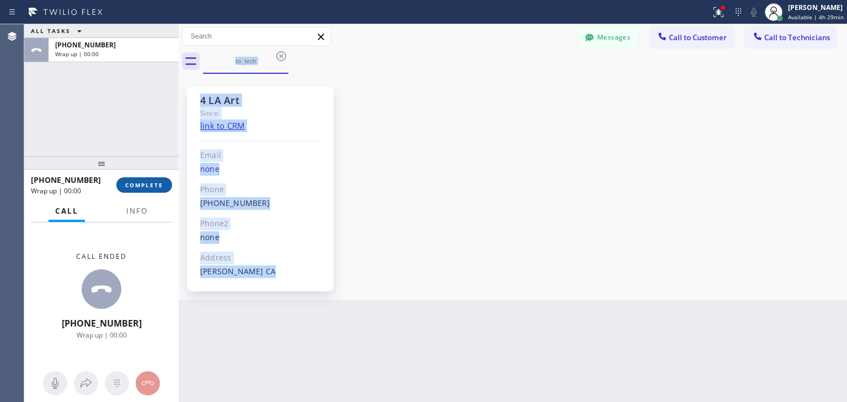
drag, startPoint x: 165, startPoint y: 38, endPoint x: 146, endPoint y: 181, distance: 144.7
click at [146, 181] on span "COMPLETE" at bounding box center [144, 185] width 38 height 8
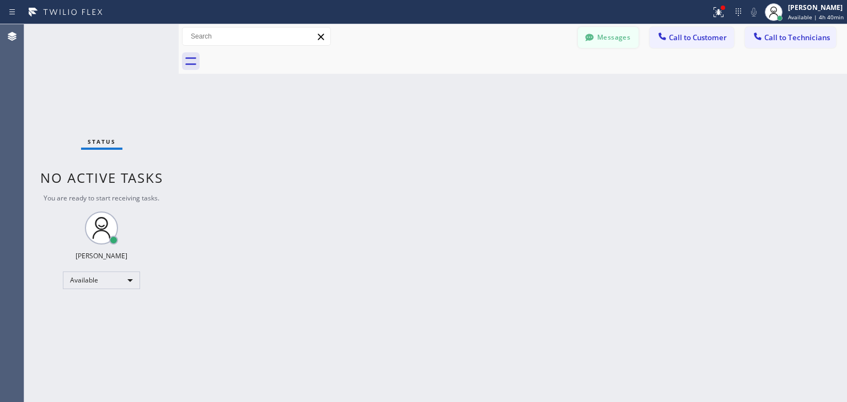
drag, startPoint x: 567, startPoint y: 29, endPoint x: 592, endPoint y: 36, distance: 26.3
click at [592, 36] on div "Messages Call to Customer Call to Technicians Outbound call Location Your Best …" at bounding box center [513, 36] width 668 height 19
click at [592, 36] on icon at bounding box center [589, 37] width 8 height 7
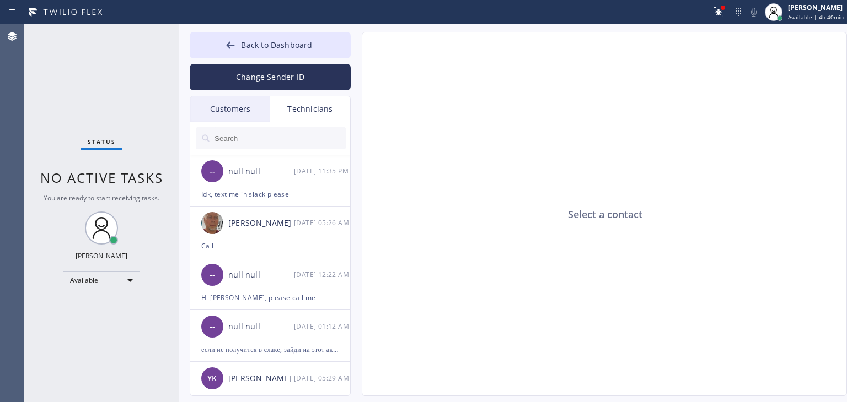
click at [247, 109] on div "Customers" at bounding box center [230, 108] width 80 height 25
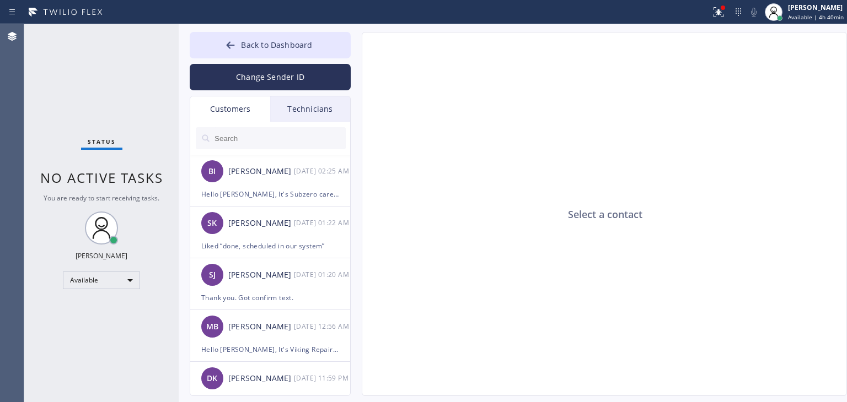
click at [251, 127] on input "text" at bounding box center [279, 138] width 132 height 22
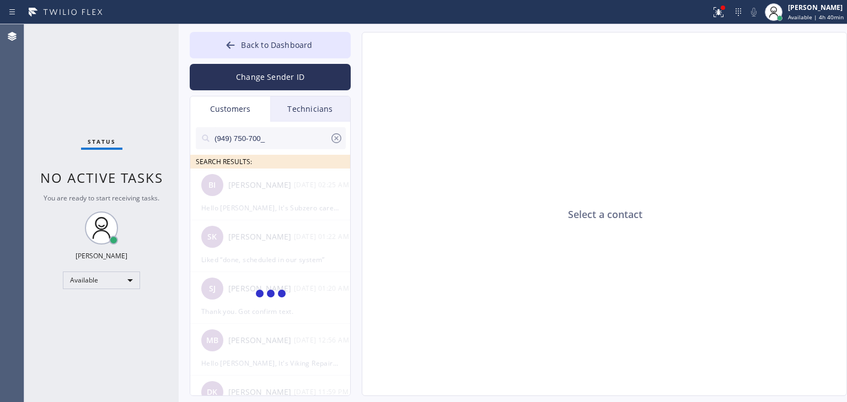
click at [274, 141] on input "(949) 750-700_" at bounding box center [271, 138] width 116 height 22
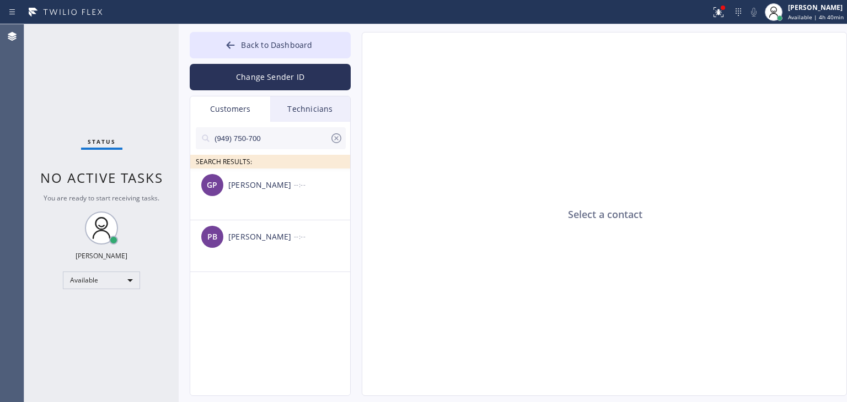
type input "(949) 750-700"
click at [303, 232] on div "--:--" at bounding box center [322, 236] width 57 height 13
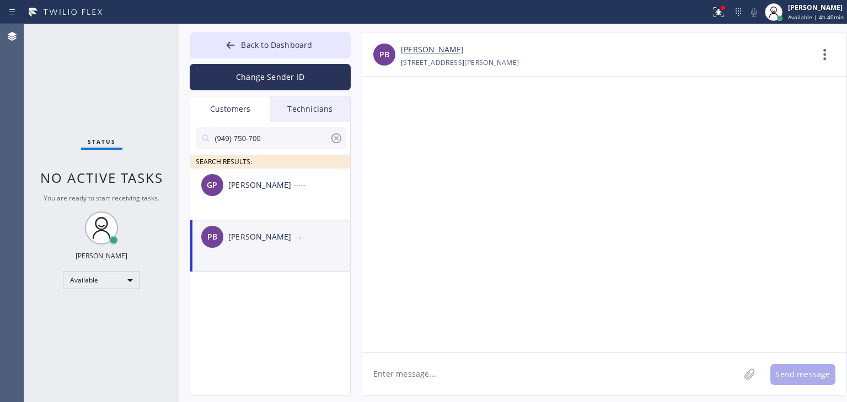
paste textarea "Good day! This is the appliance repair company you recently contacted. Unfortun…"
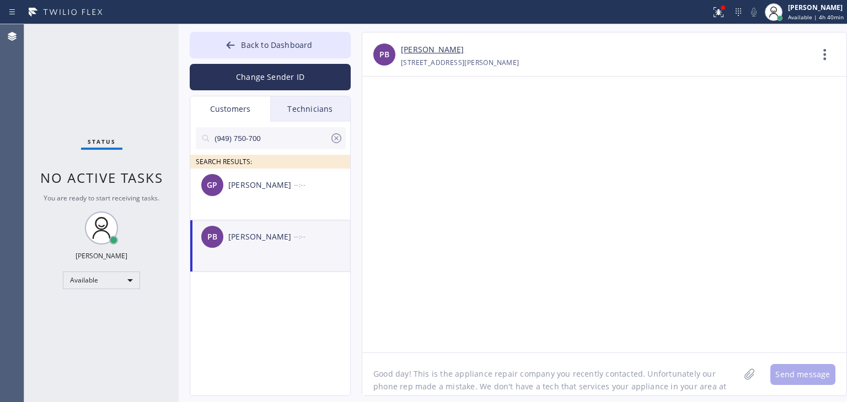
scroll to position [9, 0]
click at [453, 381] on textarea "Good day! This is the appliance repair company you recently contacted. Unfortun…" at bounding box center [550, 374] width 377 height 42
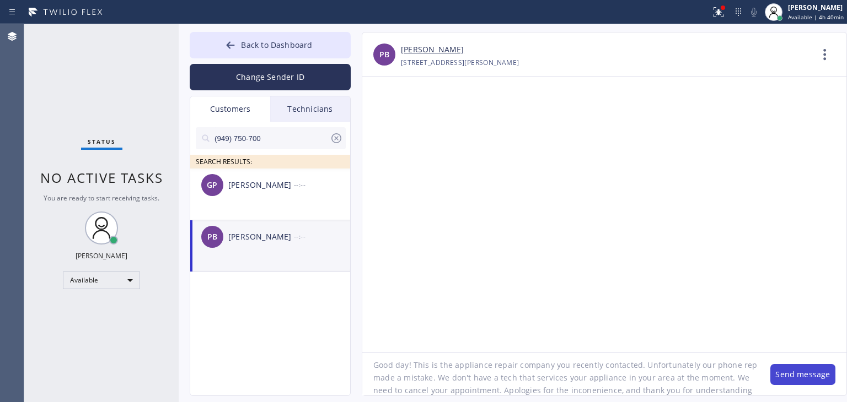
type textarea "Good day! This is the appliance repair company you recently contacted. Unfortun…"
click at [774, 373] on button "Send message" at bounding box center [802, 374] width 65 height 21
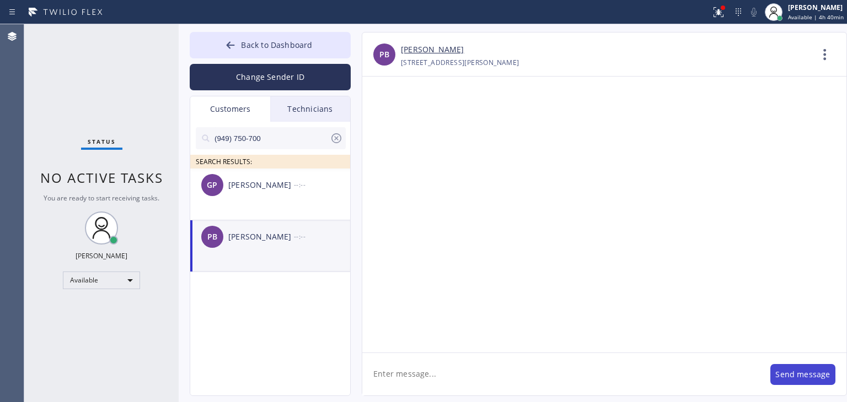
scroll to position [0, 0]
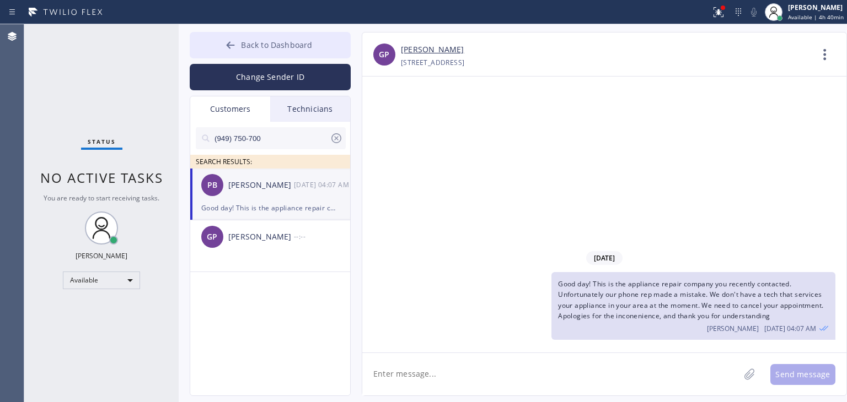
click at [335, 42] on button "Back to Dashboard" at bounding box center [270, 45] width 161 height 26
